Goal: Task Accomplishment & Management: Complete application form

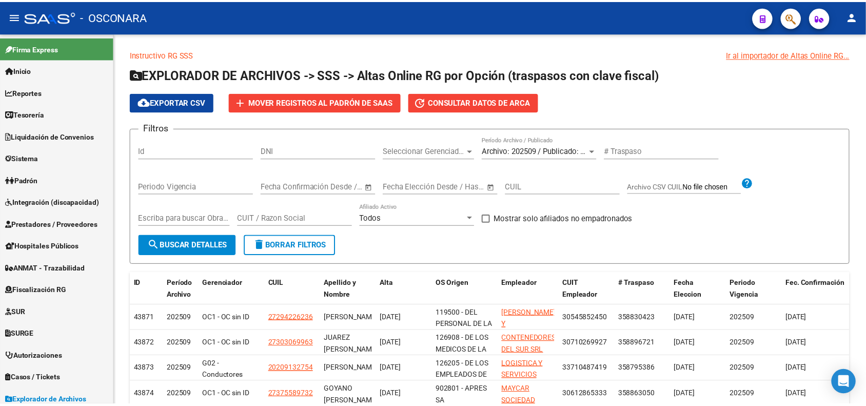
scroll to position [227, 0]
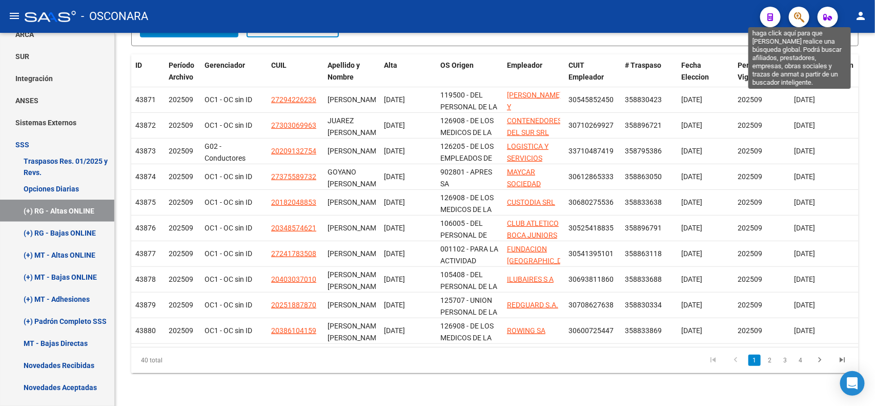
click at [804, 21] on icon "button" at bounding box center [799, 17] width 10 height 12
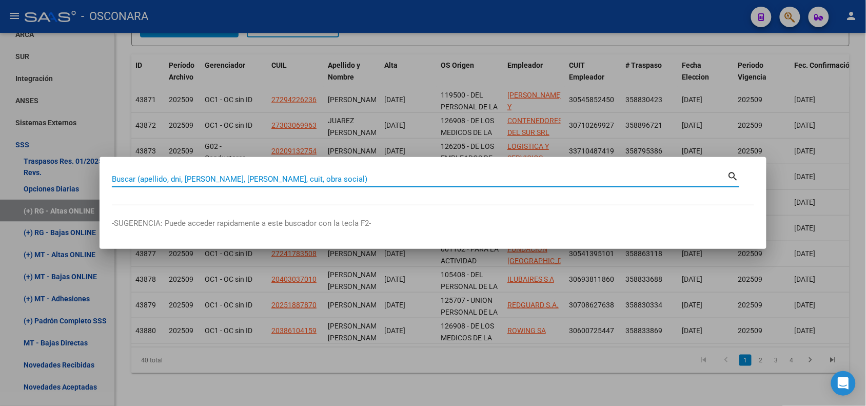
paste input "20327509587"
type input "20327509587"
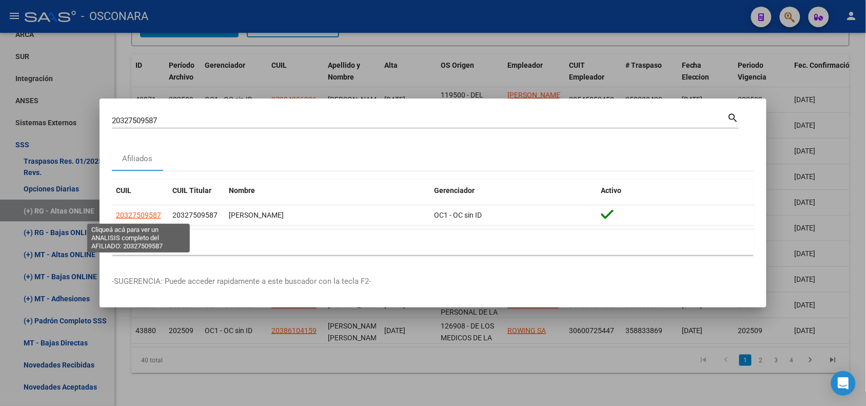
click at [131, 212] on span "20327509587" at bounding box center [138, 215] width 45 height 8
type textarea "20327509587"
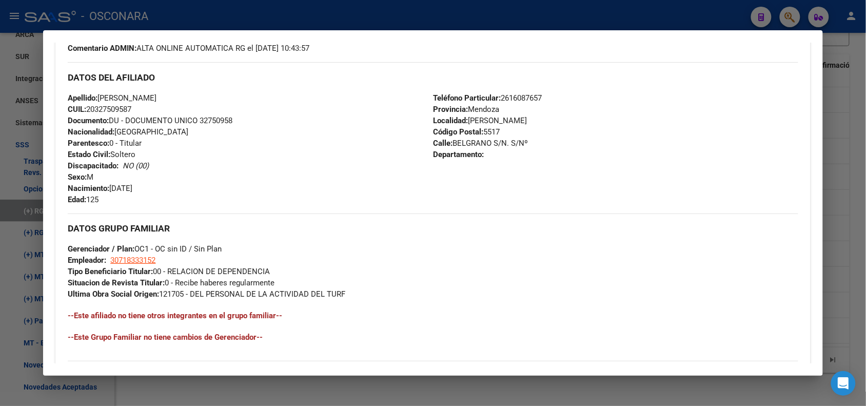
scroll to position [0, 0]
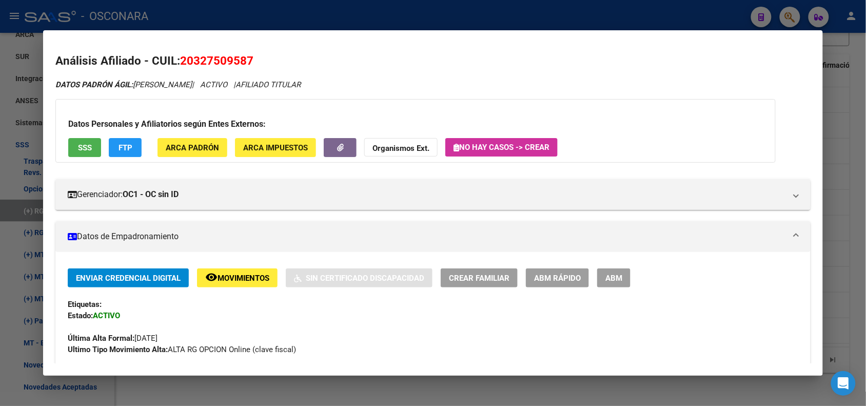
click at [576, 278] on span "ABM Rápido" at bounding box center [557, 277] width 47 height 9
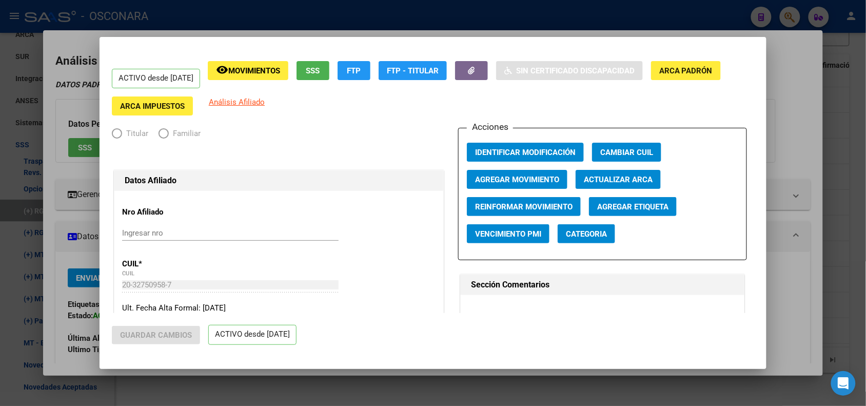
radio input "true"
type input "30-71833315-2"
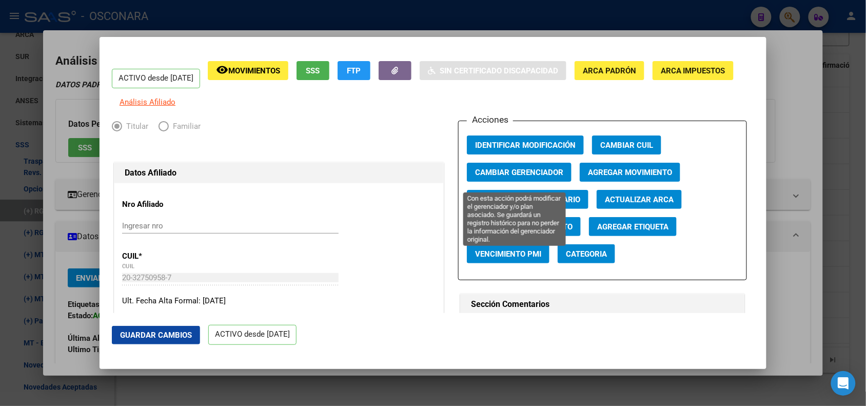
click at [536, 177] on span "Cambiar Gerenciador" at bounding box center [519, 172] width 88 height 9
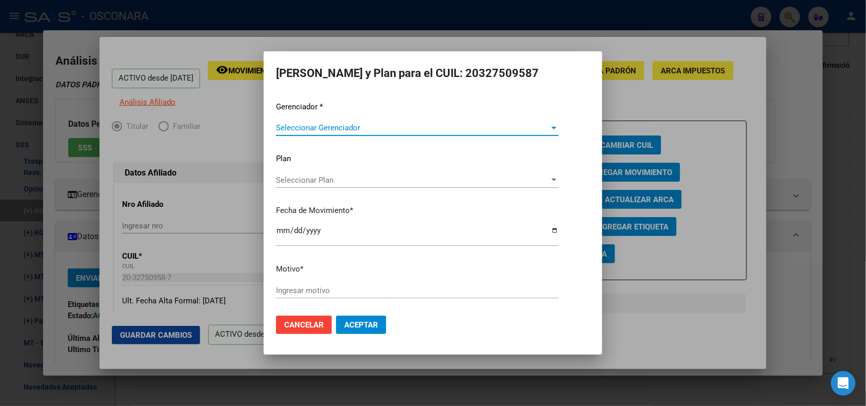
click at [310, 130] on span "Seleccionar Gerenciador" at bounding box center [412, 127] width 273 height 9
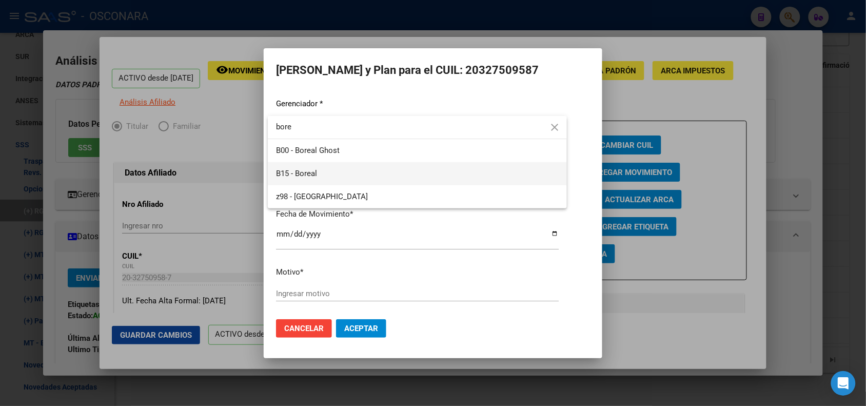
type input "bore"
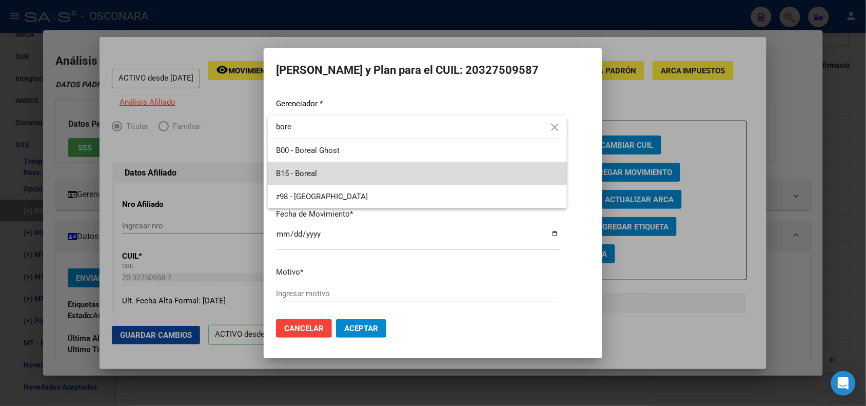
click at [328, 169] on span "B15 - Boreal" at bounding box center [417, 173] width 283 height 23
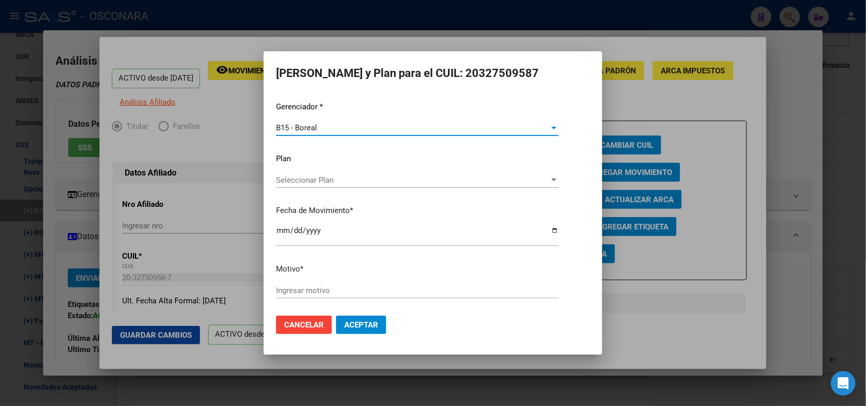
click at [285, 230] on input "[DATE]" at bounding box center [417, 234] width 283 height 16
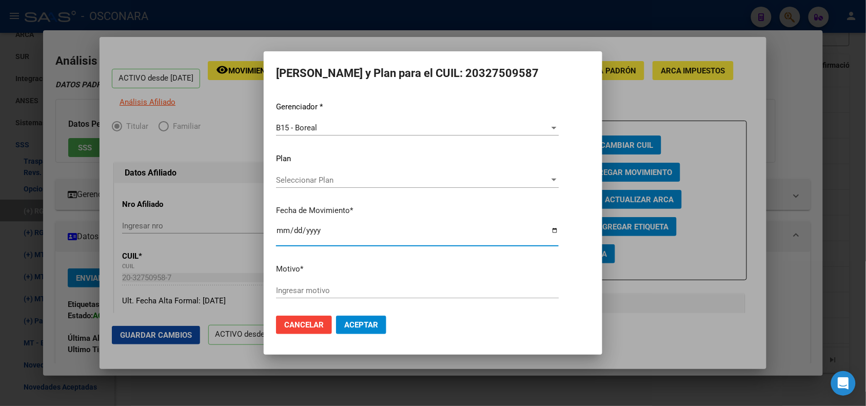
type input "[DATE]"
click at [302, 295] on div "Ingresar motivo" at bounding box center [417, 290] width 283 height 15
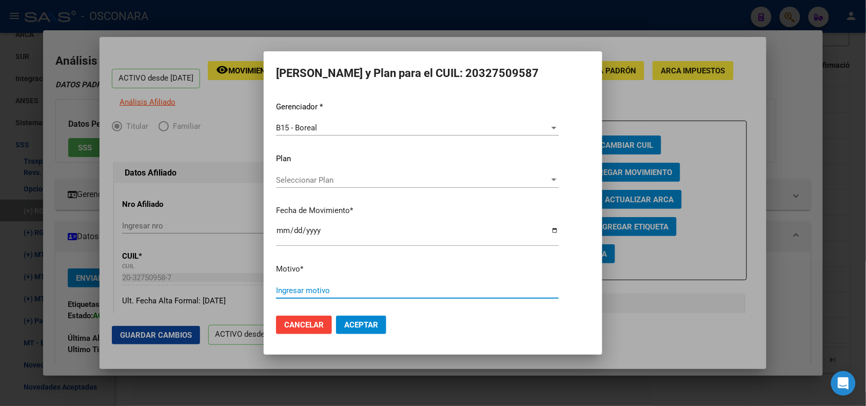
click at [301, 293] on input "Ingresar motivo" at bounding box center [417, 290] width 283 height 9
type input "OPCION DE CAMBIO IDENTIFICADA DESDE MIS TRASPASOS"
click at [336, 315] on button "Aceptar" at bounding box center [361, 324] width 50 height 18
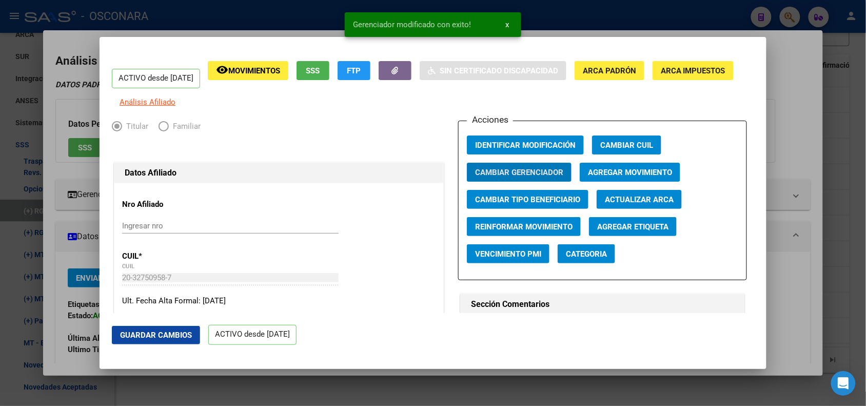
click at [205, 27] on div at bounding box center [433, 203] width 866 height 406
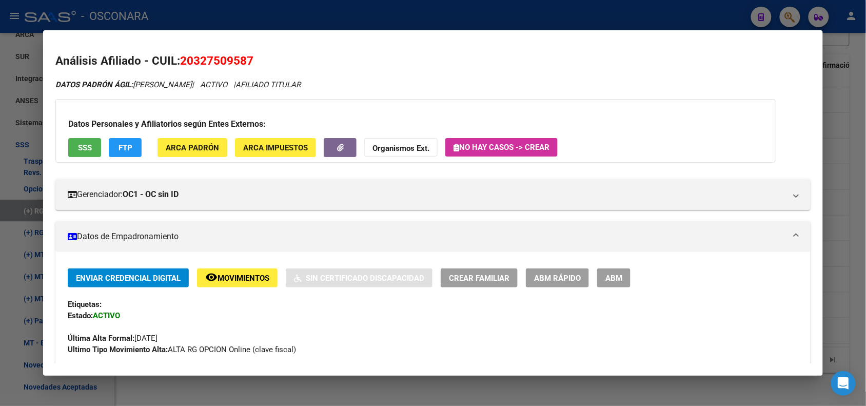
click at [144, 16] on div at bounding box center [433, 203] width 866 height 406
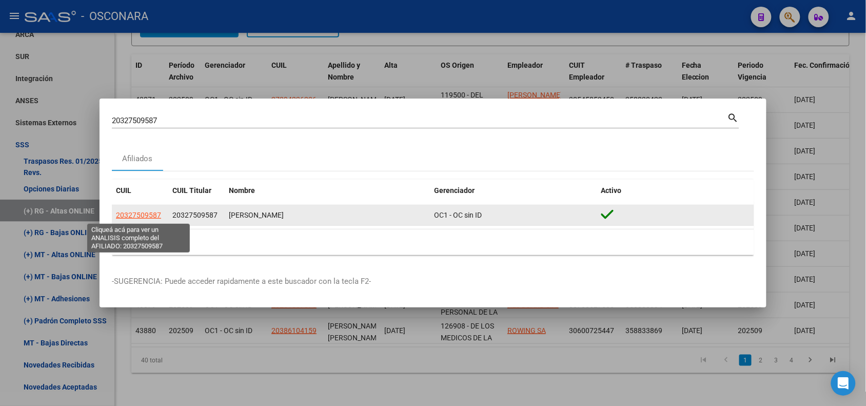
click at [148, 216] on span "20327509587" at bounding box center [138, 215] width 45 height 8
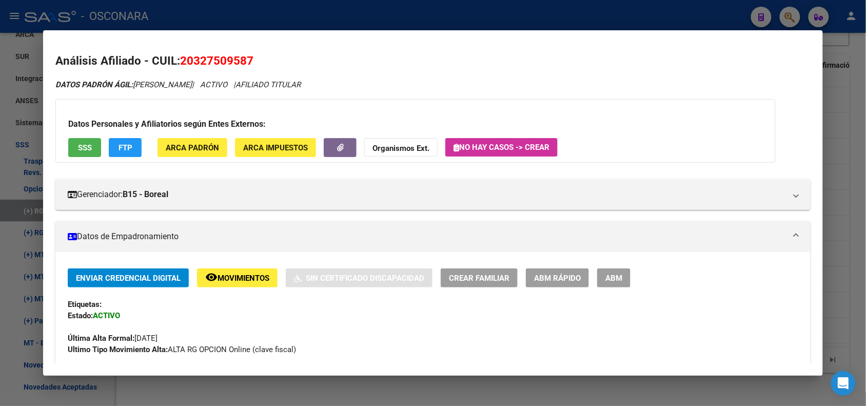
click at [26, 384] on div at bounding box center [433, 203] width 866 height 406
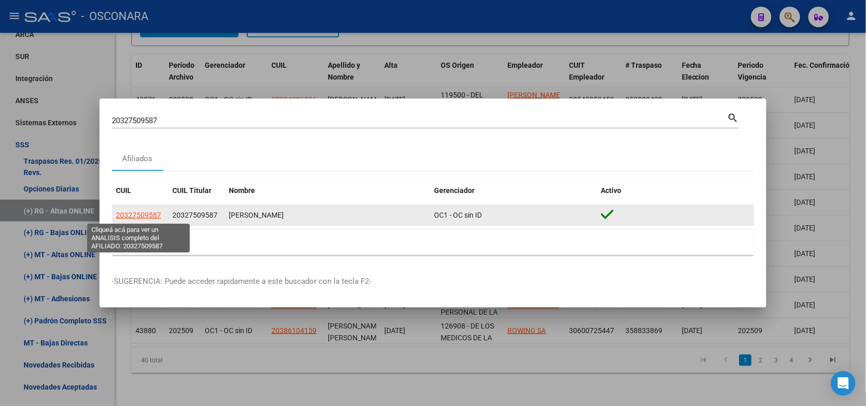
click at [151, 216] on span "20327509587" at bounding box center [138, 215] width 45 height 8
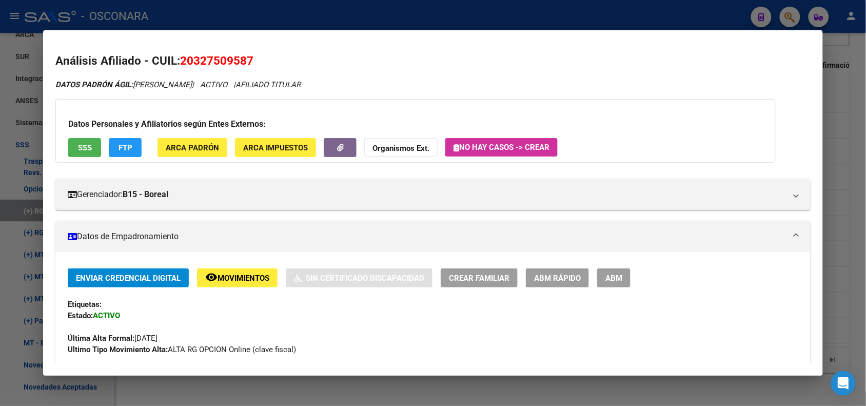
click at [258, 22] on div at bounding box center [433, 203] width 866 height 406
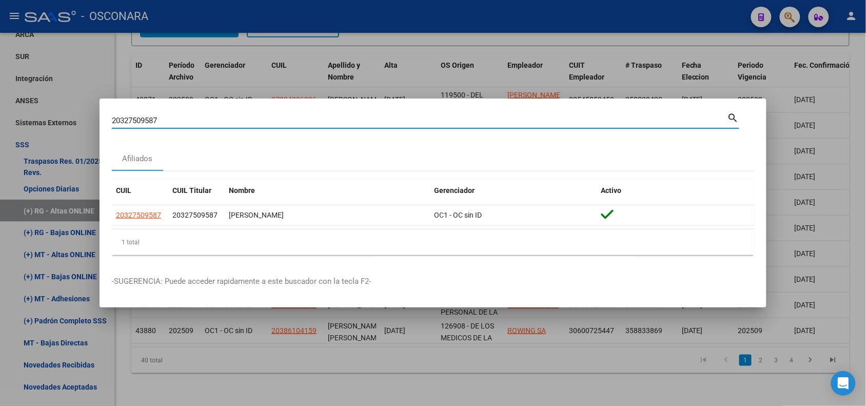
click at [142, 119] on input "20327509587" at bounding box center [419, 120] width 615 height 9
paste input "427942016"
type input "20427942016"
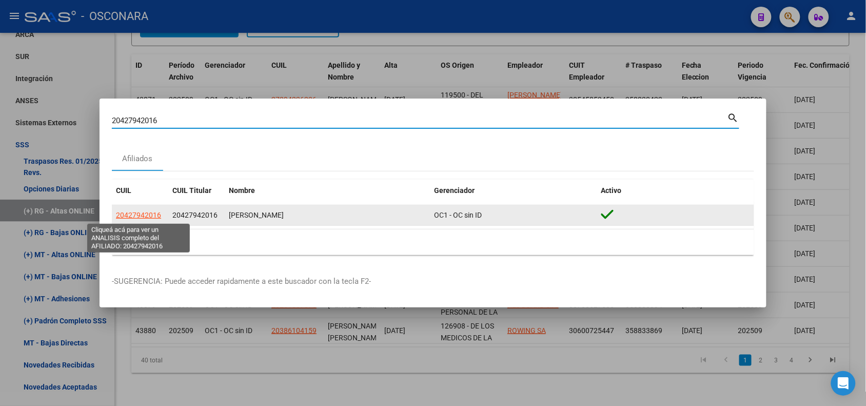
click at [143, 216] on span "20427942016" at bounding box center [138, 215] width 45 height 8
type textarea "20427942016"
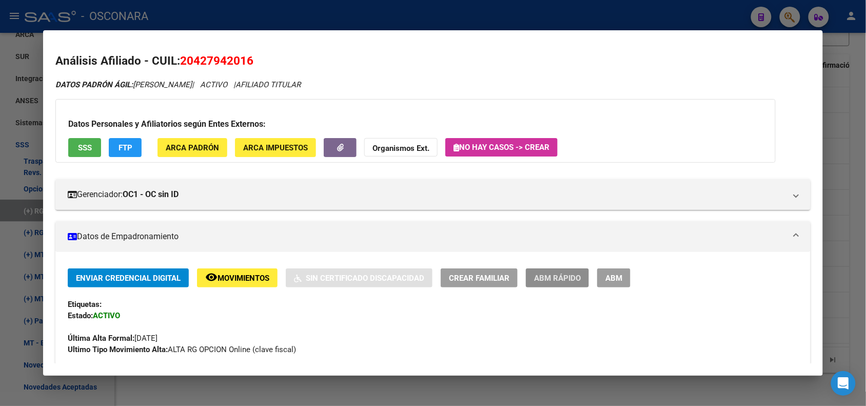
click at [553, 275] on span "ABM Rápido" at bounding box center [557, 277] width 47 height 9
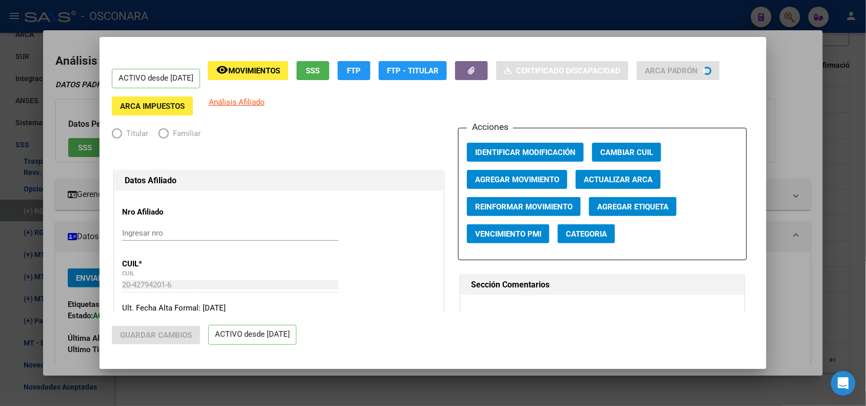
radio input "true"
type input "20-12711893-1"
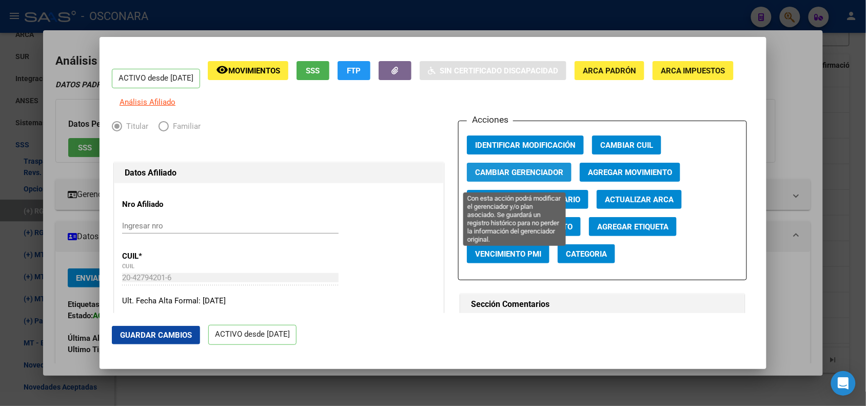
click at [531, 177] on span "Cambiar Gerenciador" at bounding box center [519, 172] width 88 height 9
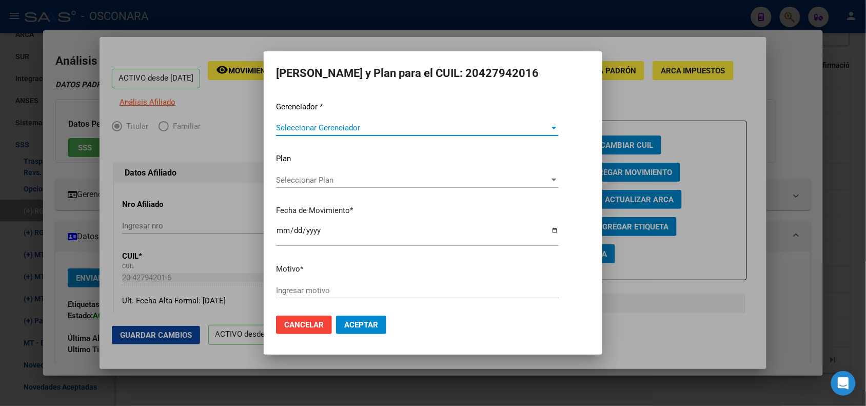
click at [359, 132] on span "Seleccionar Gerenciador" at bounding box center [412, 127] width 273 height 9
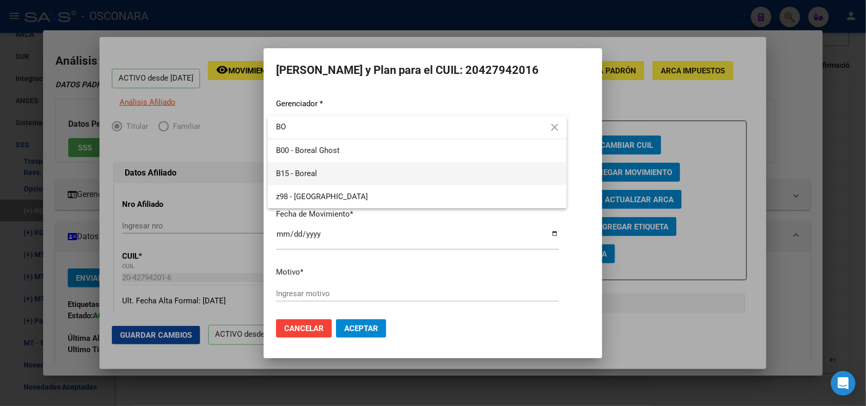
type input "BO"
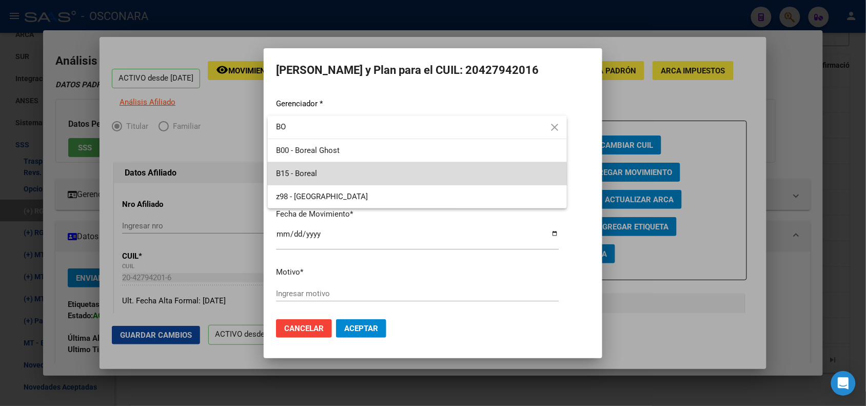
click at [389, 175] on span "B15 - Boreal" at bounding box center [417, 173] width 283 height 23
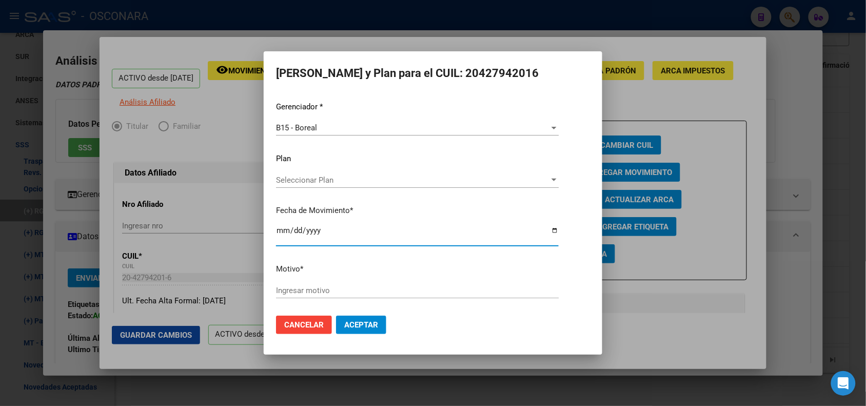
click at [283, 234] on input "[DATE]" at bounding box center [417, 234] width 283 height 16
type input "[DATE]"
click at [289, 292] on input "Ingresar motivo" at bounding box center [417, 290] width 283 height 9
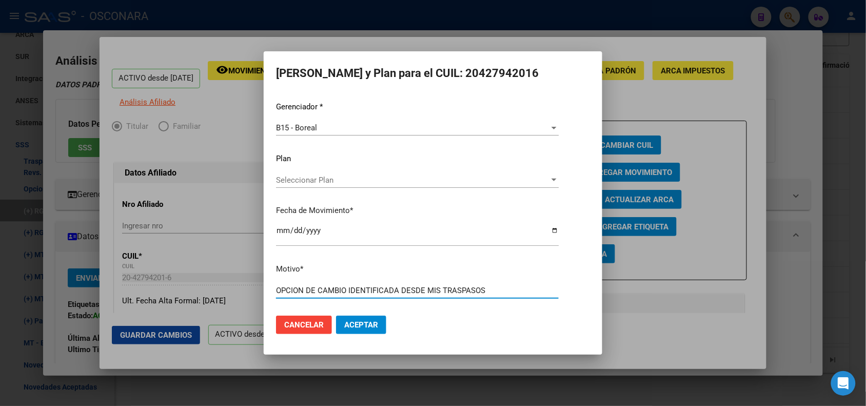
type input "OPCION DE CAMBIO IDENTIFICADA DESDE MIS TRASPASOS"
click at [336, 315] on button "Aceptar" at bounding box center [361, 324] width 50 height 18
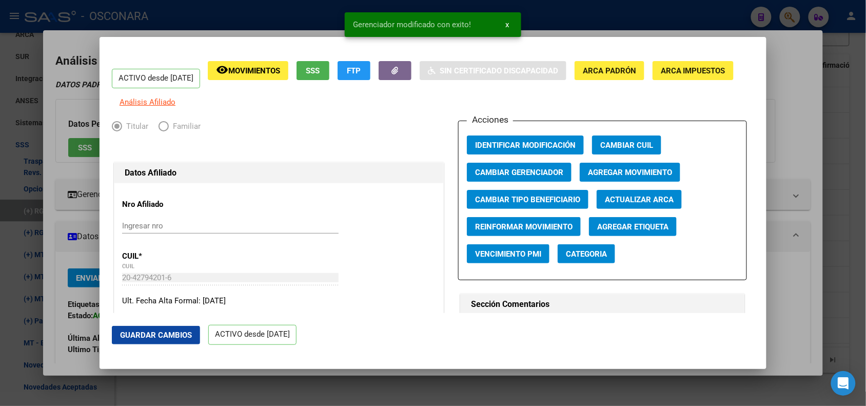
click at [204, 16] on div at bounding box center [433, 203] width 866 height 406
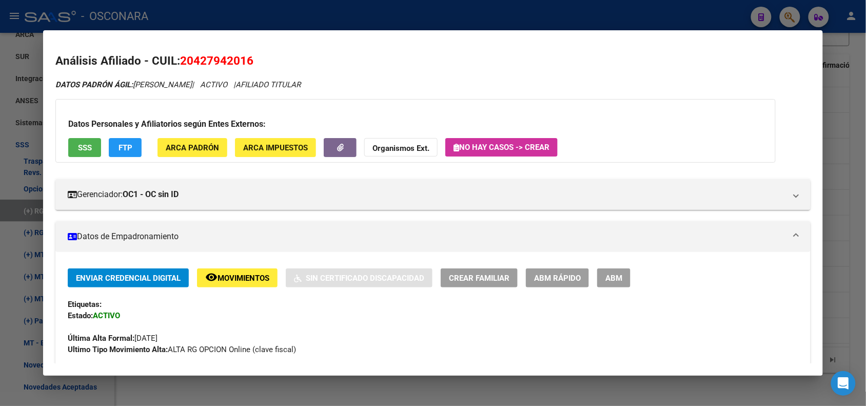
click at [237, 17] on div at bounding box center [433, 203] width 866 height 406
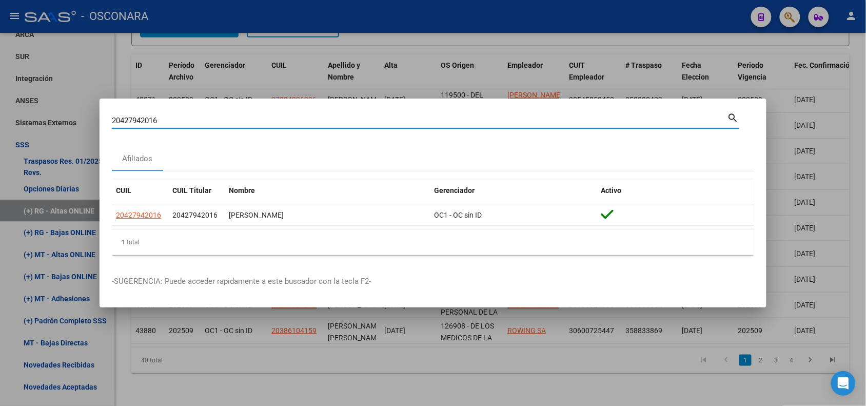
click at [142, 122] on input "20427942016" at bounding box center [419, 120] width 615 height 9
paste input "7422650682"
type input "27422650682"
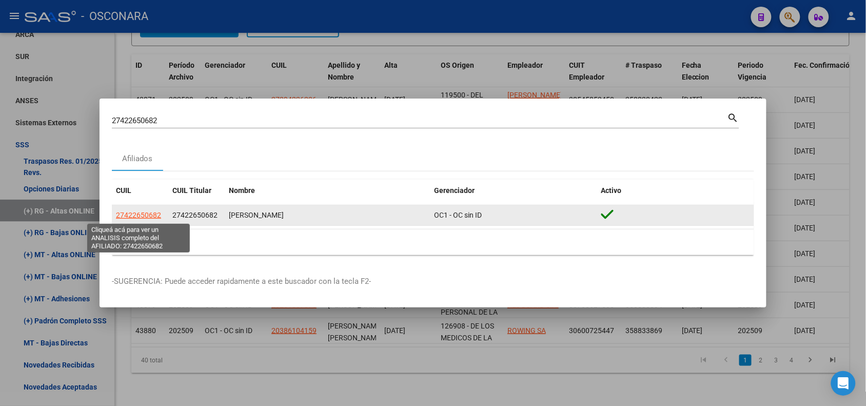
click at [142, 215] on span "27422650682" at bounding box center [138, 215] width 45 height 8
type textarea "27422650682"
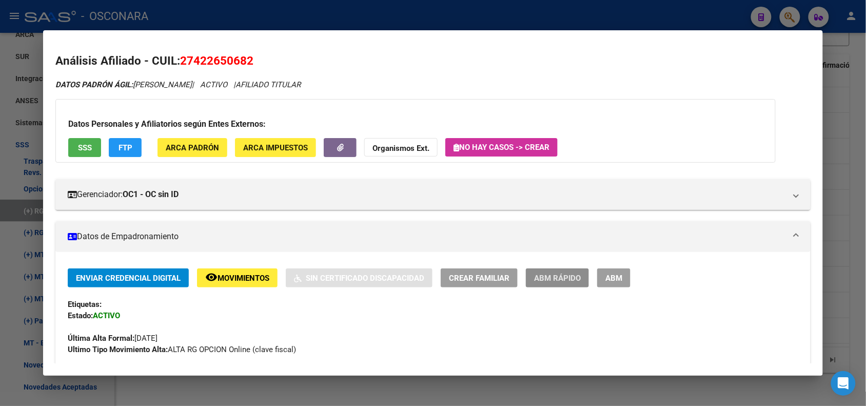
click at [544, 278] on span "ABM Rápido" at bounding box center [557, 277] width 47 height 9
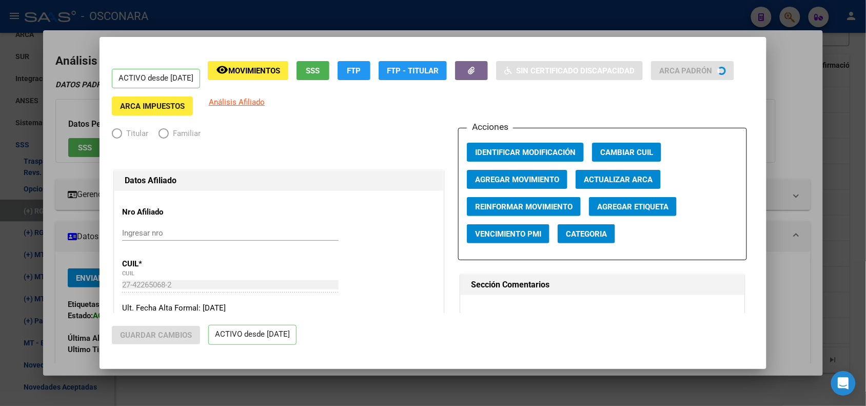
radio input "true"
type input "30-70778175-7"
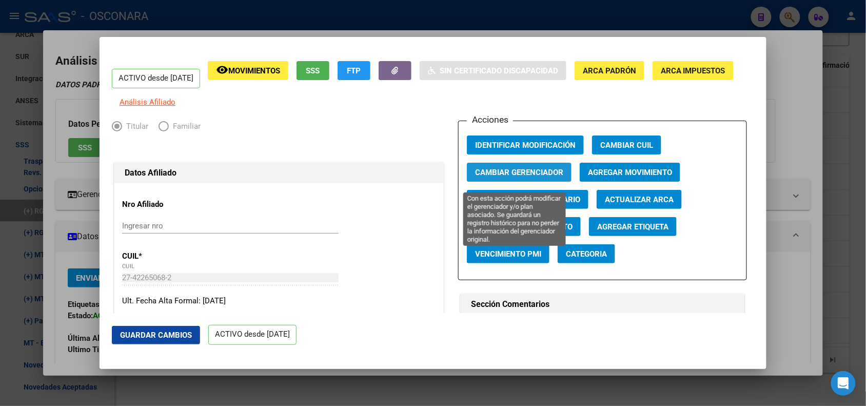
click at [516, 175] on span "Cambiar Gerenciador" at bounding box center [519, 172] width 88 height 9
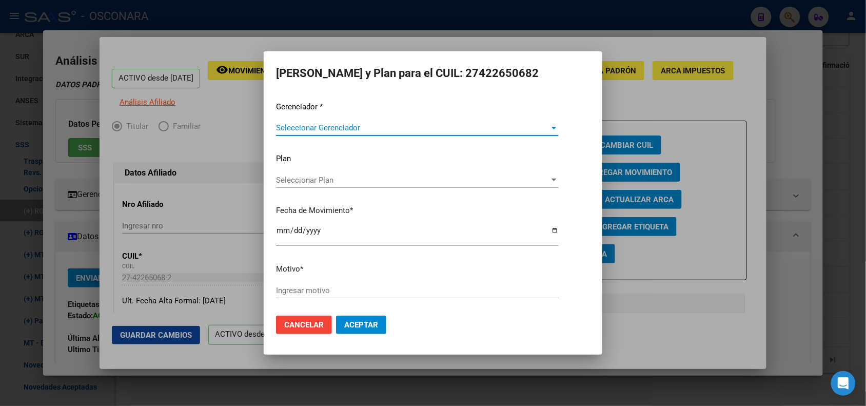
click at [319, 129] on span "Seleccionar Gerenciador" at bounding box center [412, 127] width 273 height 9
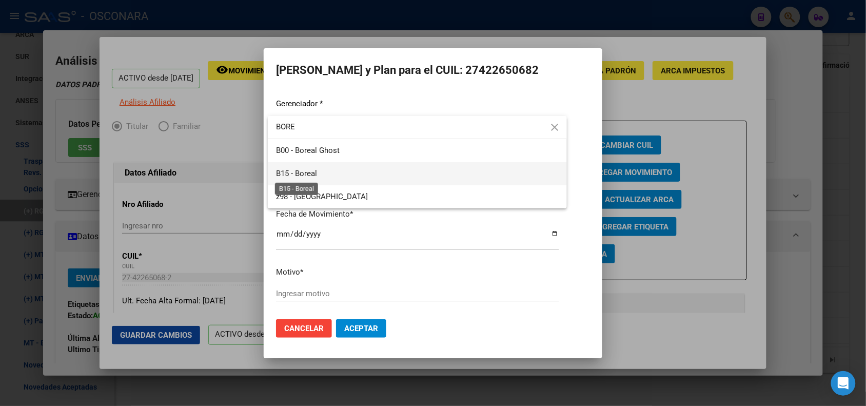
type input "BORE"
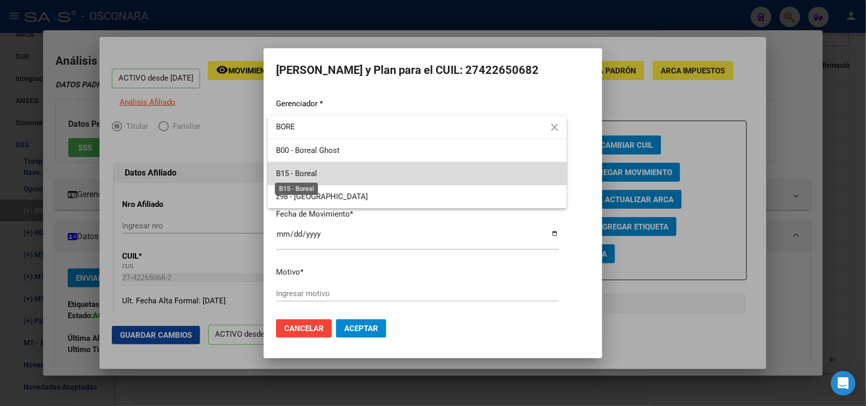
click at [310, 177] on span "B15 - Boreal" at bounding box center [296, 173] width 41 height 9
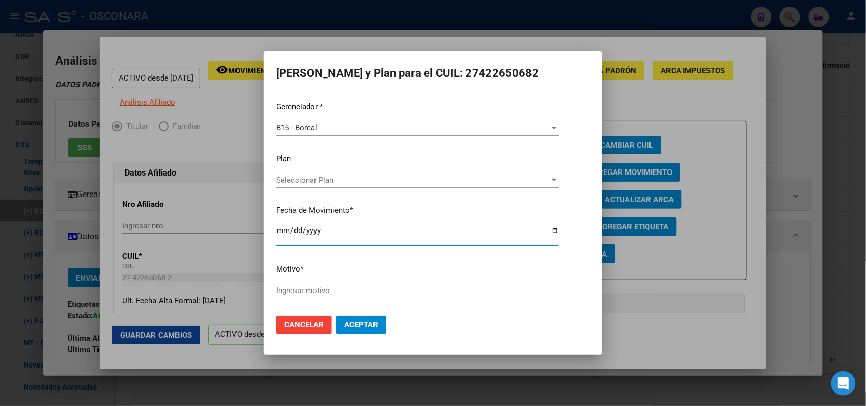
click at [285, 229] on input "[DATE]" at bounding box center [417, 234] width 283 height 16
type input "[DATE]"
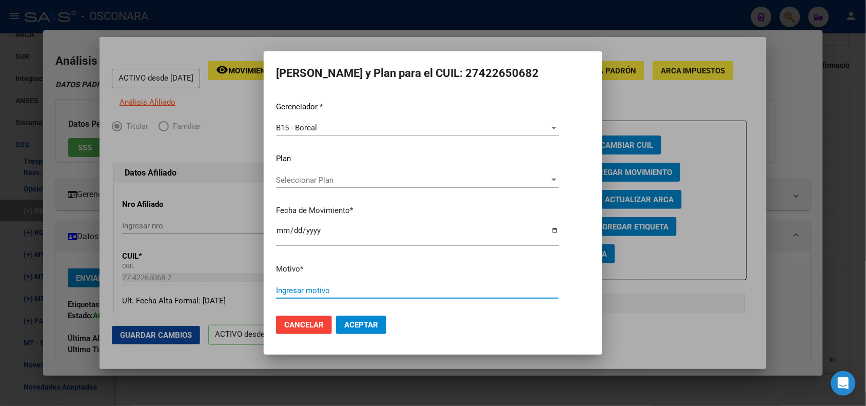
click at [301, 288] on input "Ingresar motivo" at bounding box center [417, 290] width 283 height 9
type input "OPCION DE CAMBIO IDENTIFICADA DESDE MIS TRASPASOS"
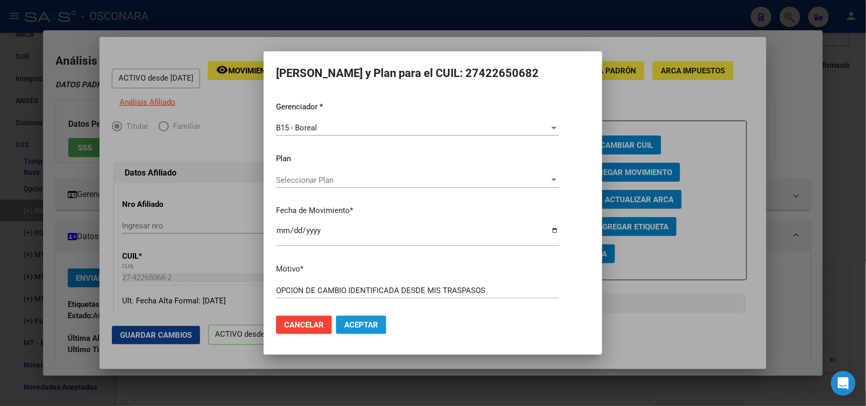
click at [355, 318] on button "Aceptar" at bounding box center [361, 324] width 50 height 18
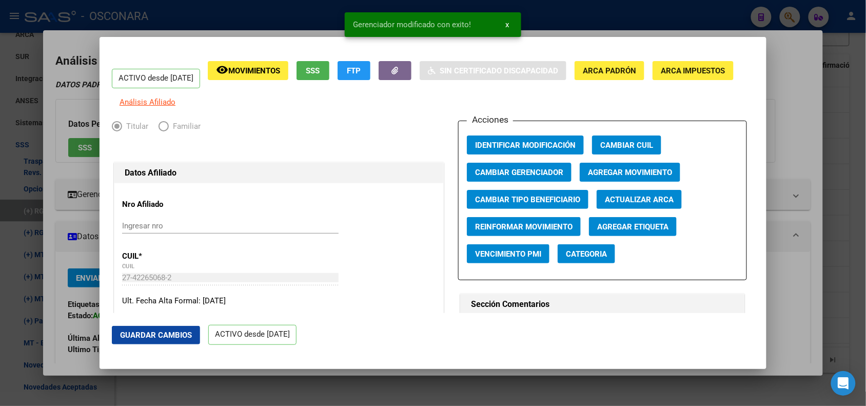
click at [223, 14] on div at bounding box center [433, 203] width 866 height 406
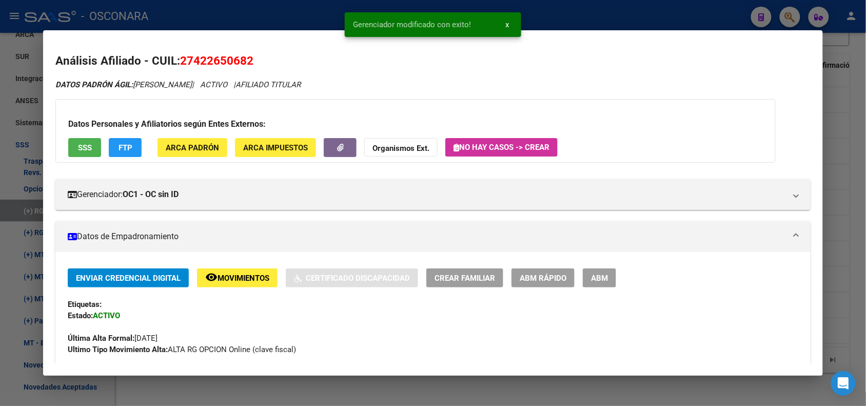
click at [223, 14] on div at bounding box center [433, 203] width 866 height 406
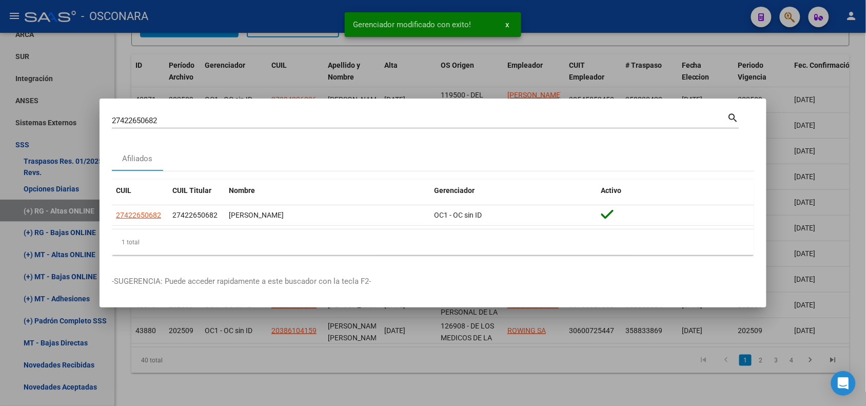
click at [223, 14] on div at bounding box center [433, 203] width 866 height 406
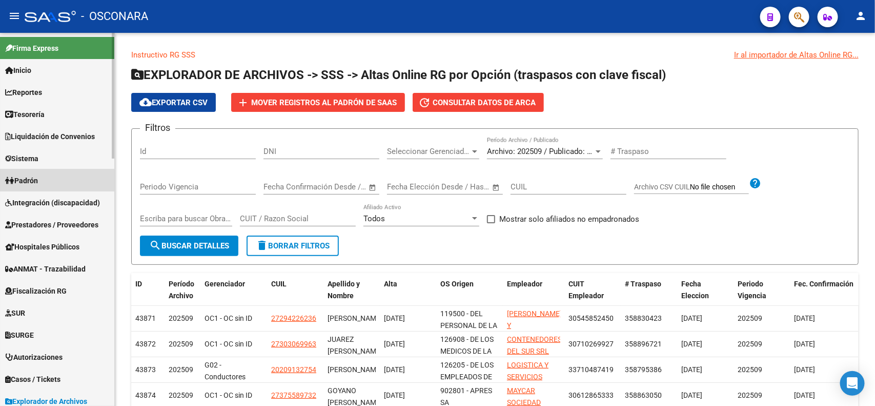
click at [54, 176] on link "Padrón" at bounding box center [57, 180] width 114 height 22
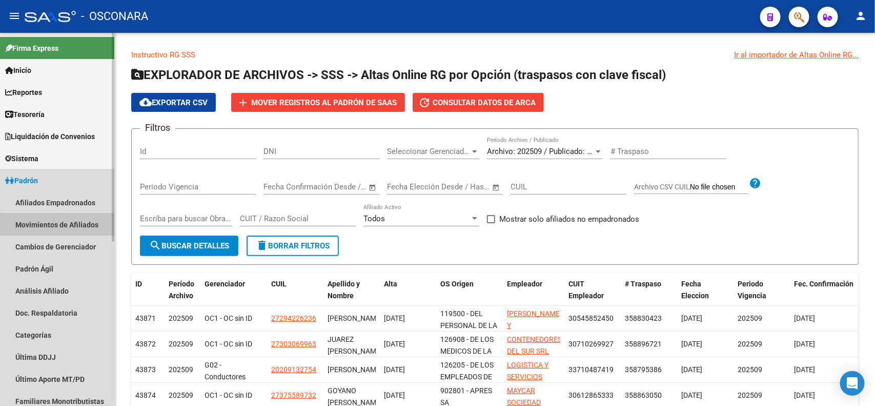
click at [66, 221] on link "Movimientos de Afiliados" at bounding box center [57, 224] width 114 height 22
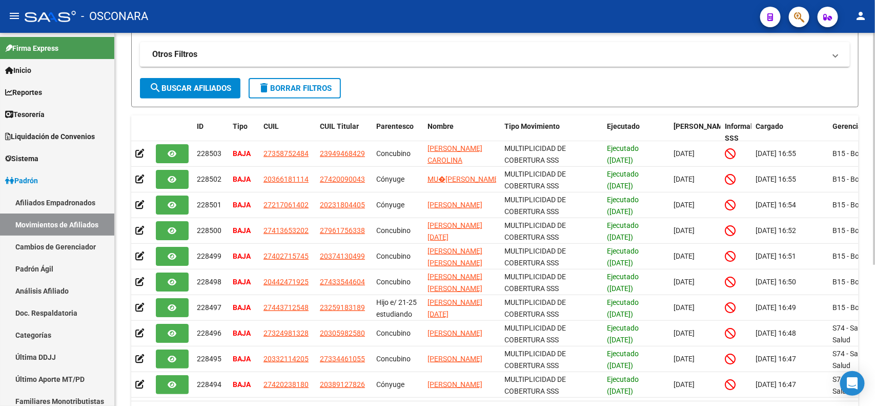
scroll to position [227, 0]
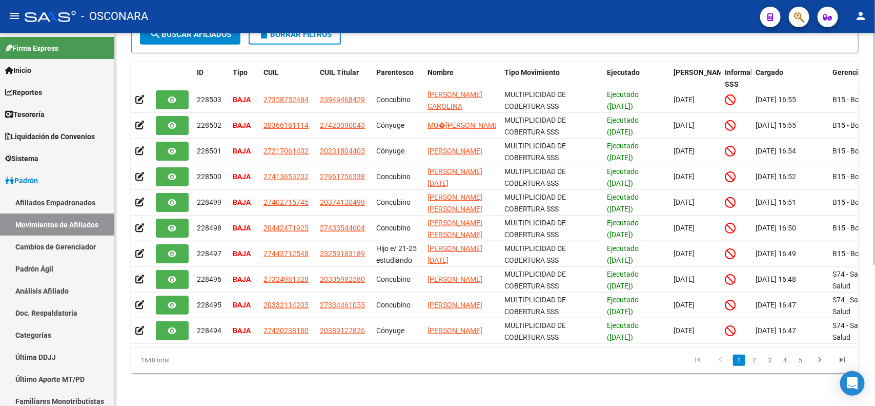
click at [875, 321] on div at bounding box center [874, 290] width 3 height 232
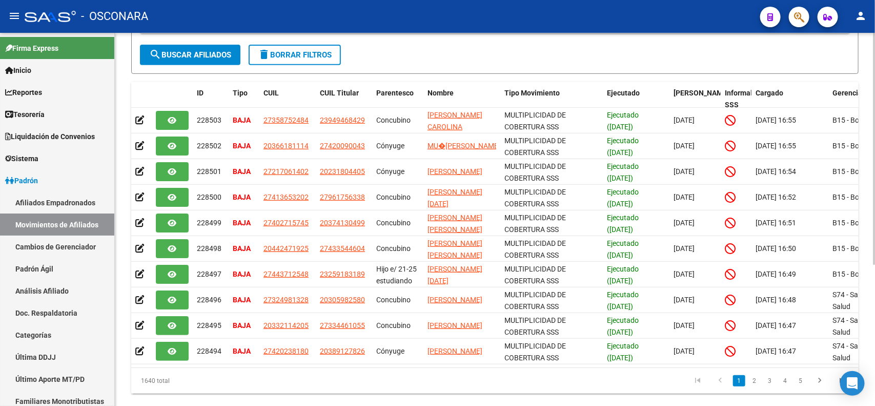
click at [872, 195] on div "PADRON -> Movimientos de Afiliados Especificaciones Técnicas PADRON - Agosto 20…" at bounding box center [496, 130] width 763 height 591
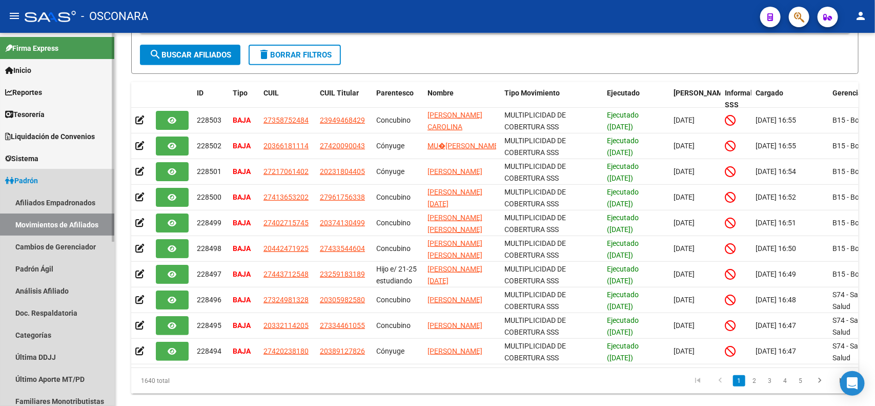
click at [31, 183] on span "Padrón" at bounding box center [21, 180] width 33 height 11
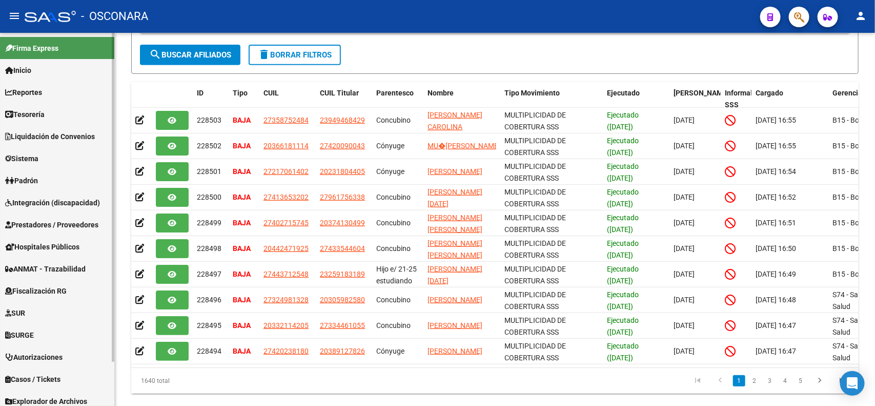
scroll to position [50, 0]
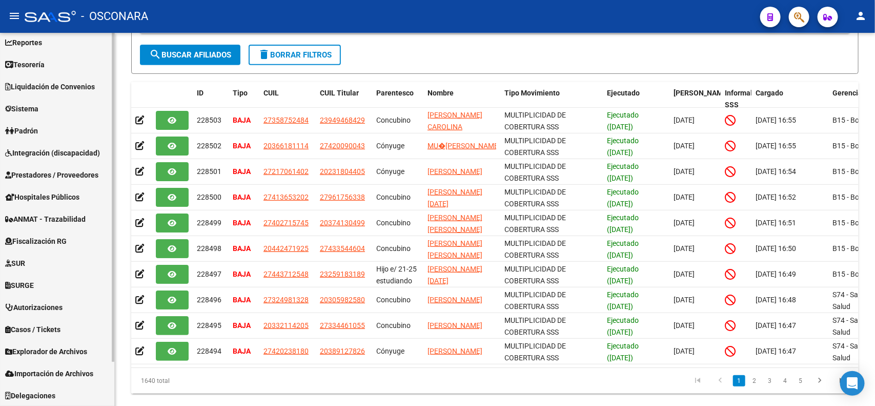
click at [110, 405] on html "menu - OSCONARA person Firma Express Inicio Calendario SSS Instructivos Contact…" at bounding box center [437, 203] width 875 height 406
click at [65, 377] on span "Importación de Archivos" at bounding box center [49, 373] width 88 height 11
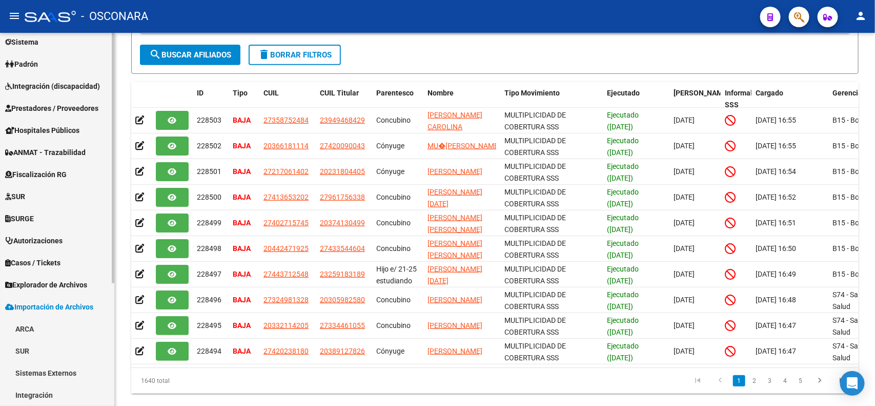
scroll to position [162, 0]
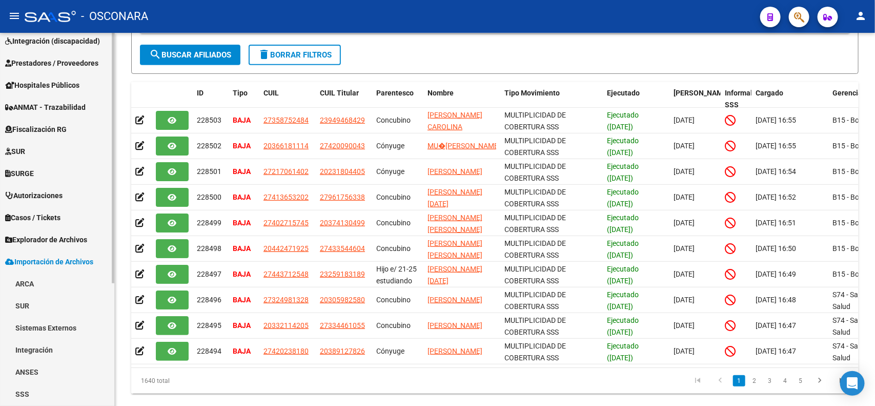
click at [113, 386] on div at bounding box center [113, 266] width 3 height 250
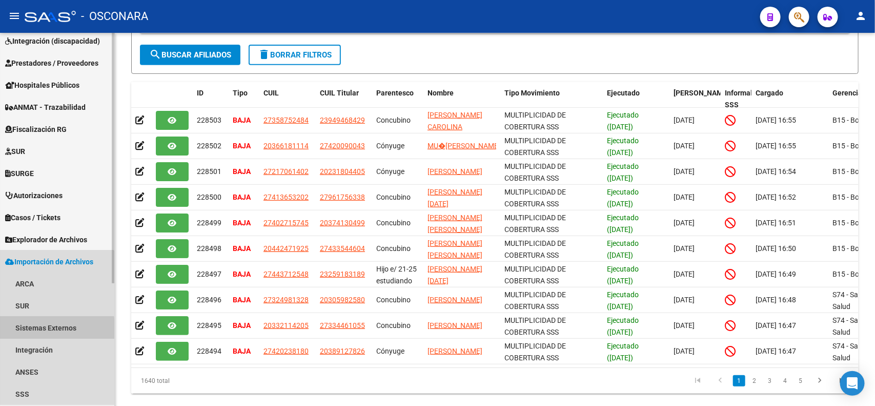
click at [50, 329] on link "Sistemas Externos" at bounding box center [57, 327] width 114 height 22
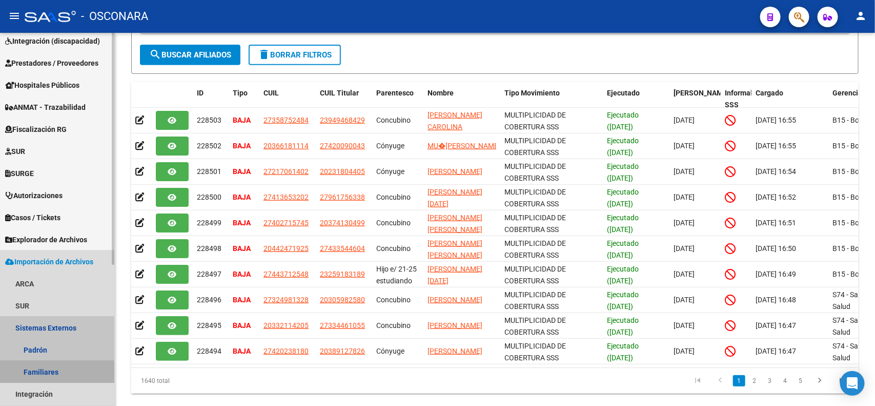
click at [47, 368] on link "Familiares" at bounding box center [57, 372] width 114 height 22
